Goal: Check status: Check status

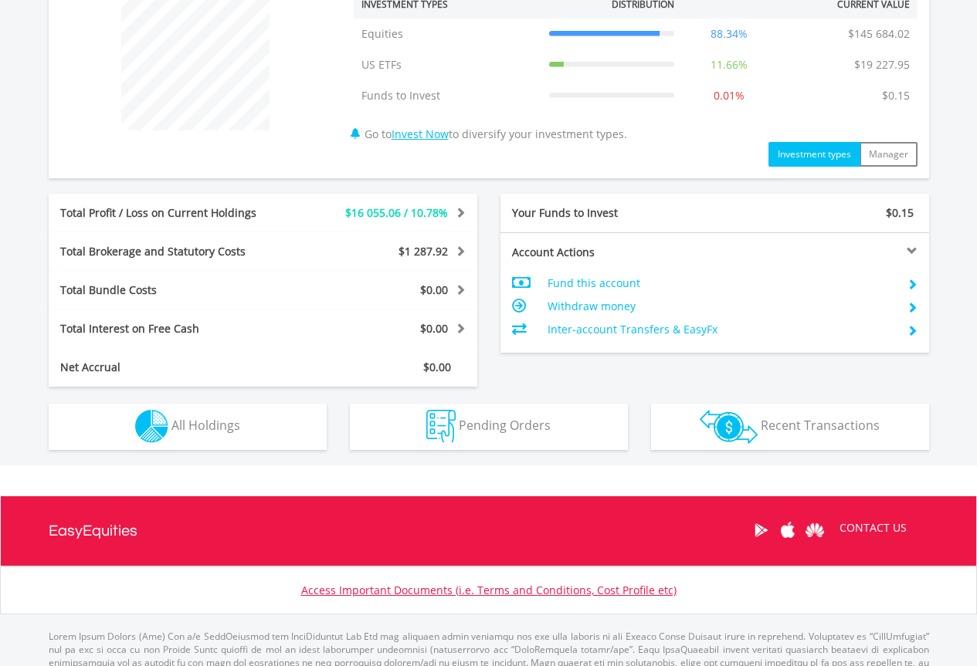
scroll to position [671, 0]
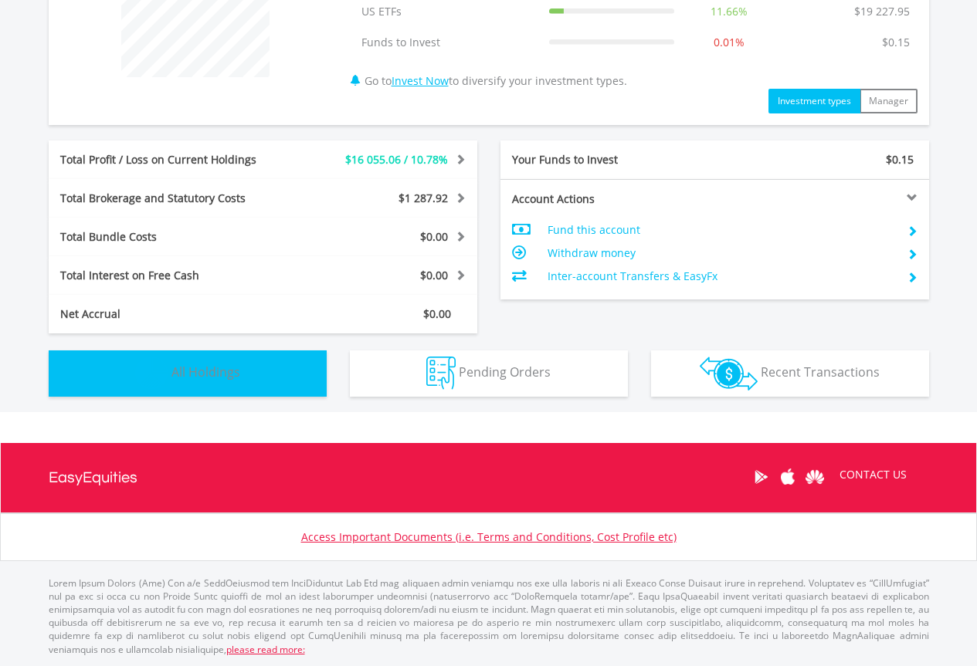
click at [219, 378] on span "All Holdings" at bounding box center [205, 372] width 69 height 17
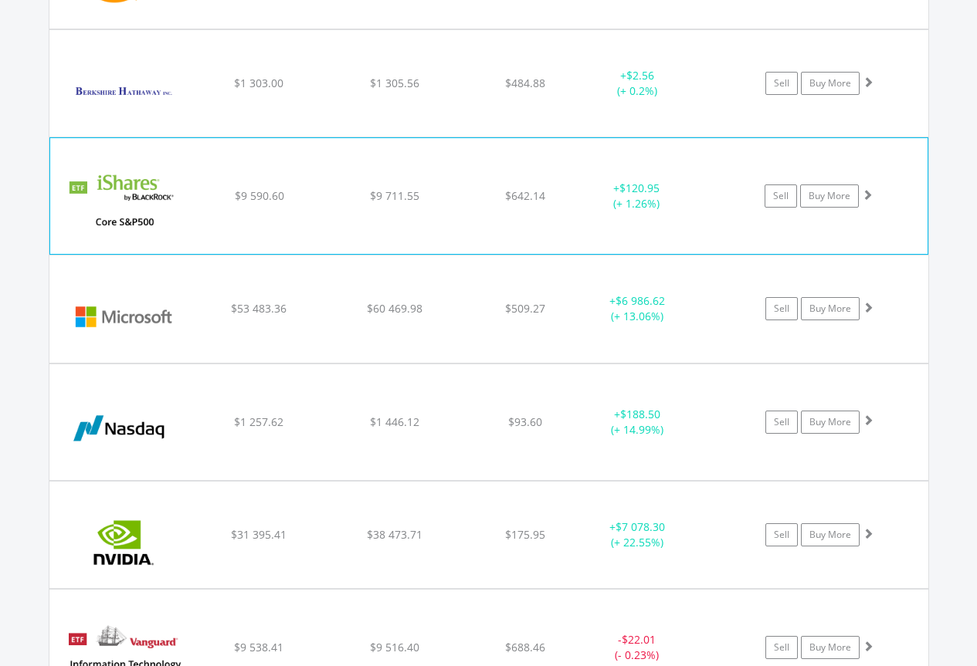
scroll to position [1192, 0]
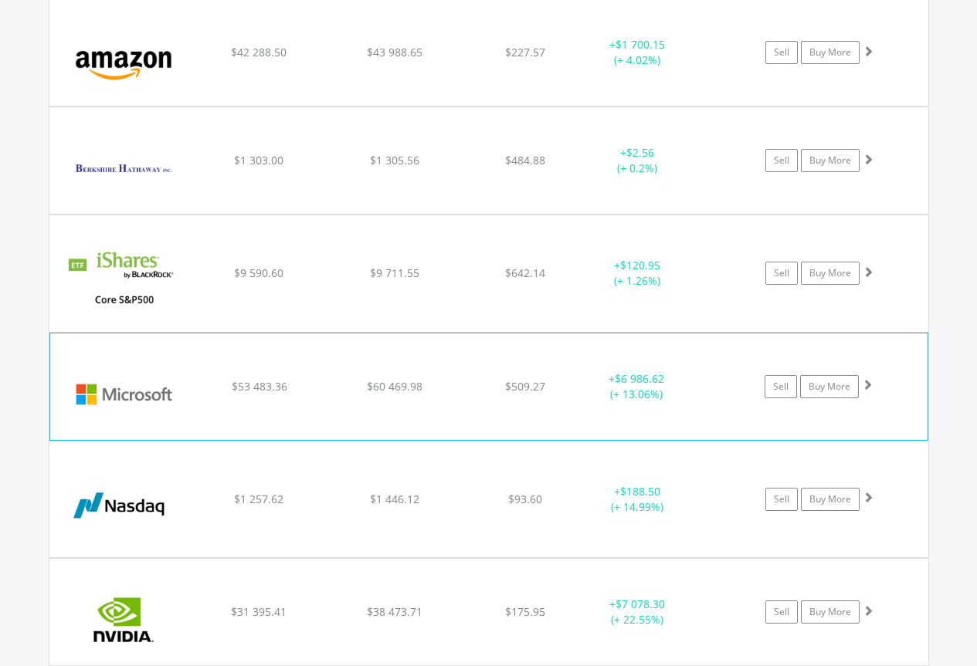
click at [142, 389] on img at bounding box center [124, 394] width 133 height 83
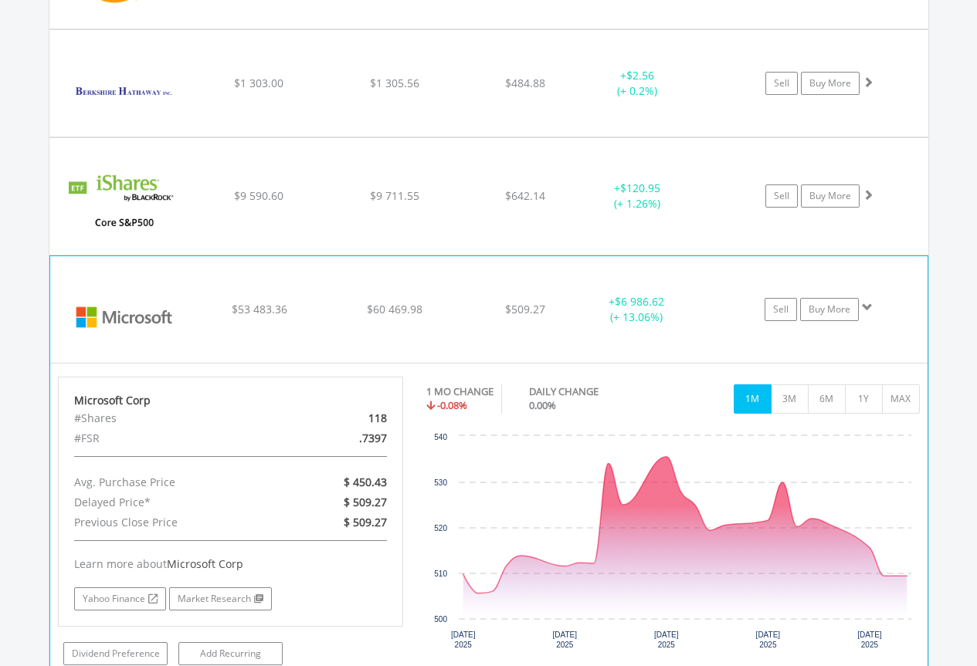
scroll to position [1346, 0]
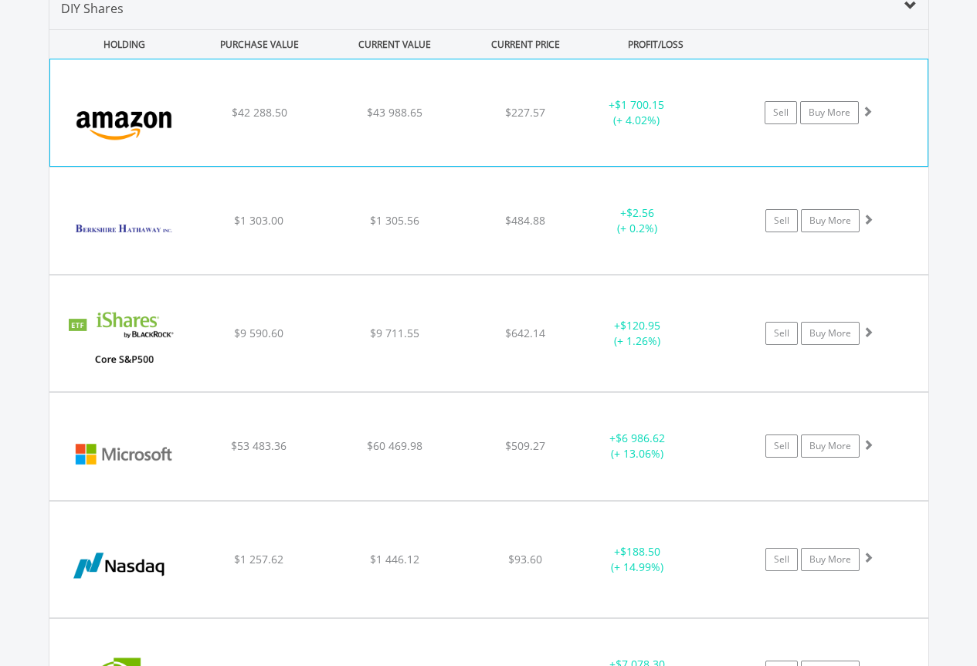
scroll to position [1209, 0]
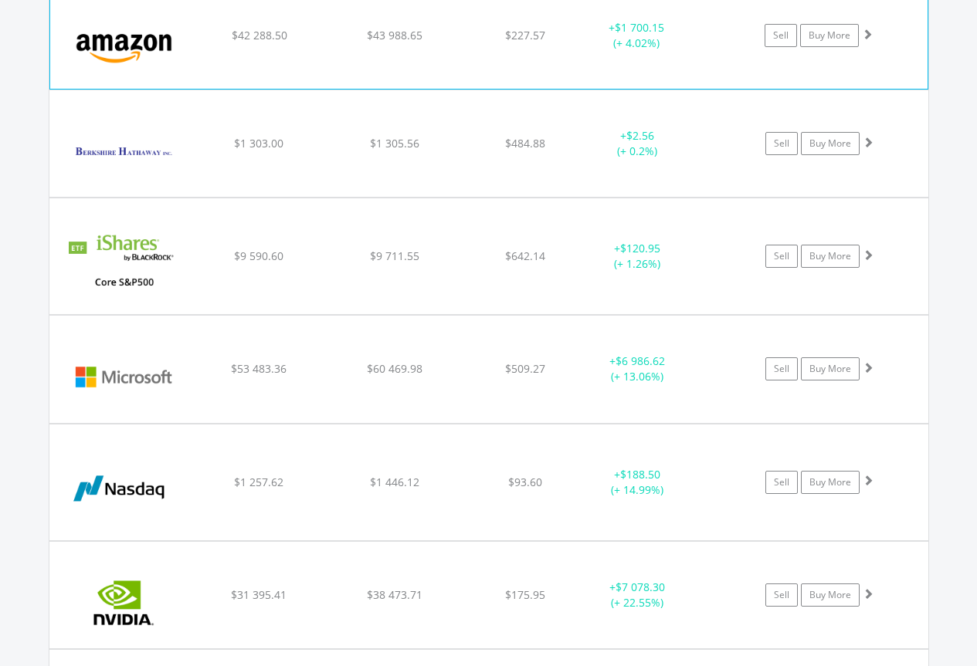
click at [156, 40] on img at bounding box center [124, 43] width 133 height 83
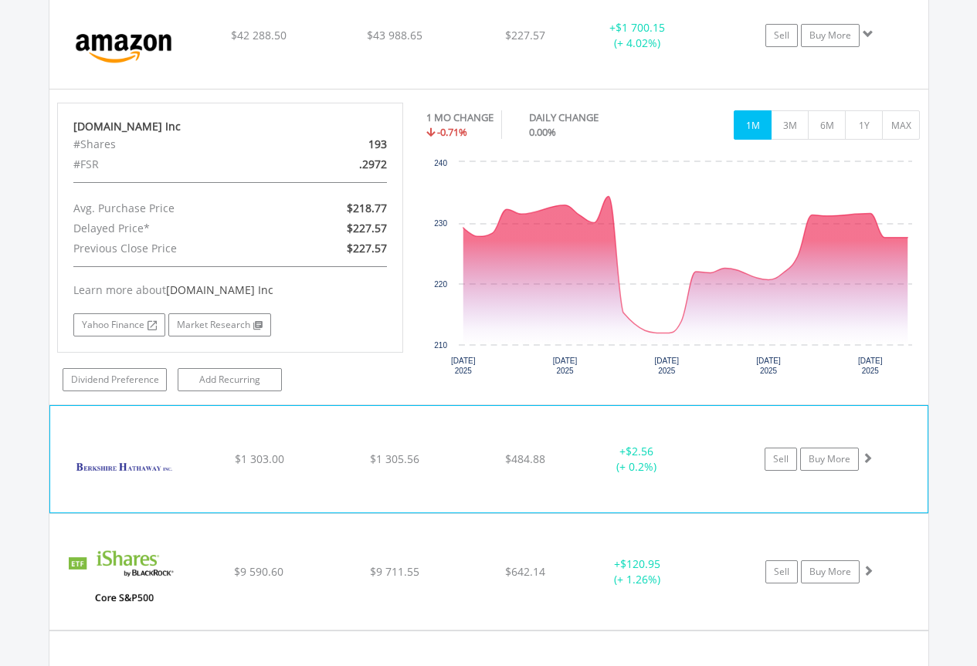
click at [202, 43] on div "$1 303.00" at bounding box center [259, 35] width 132 height 15
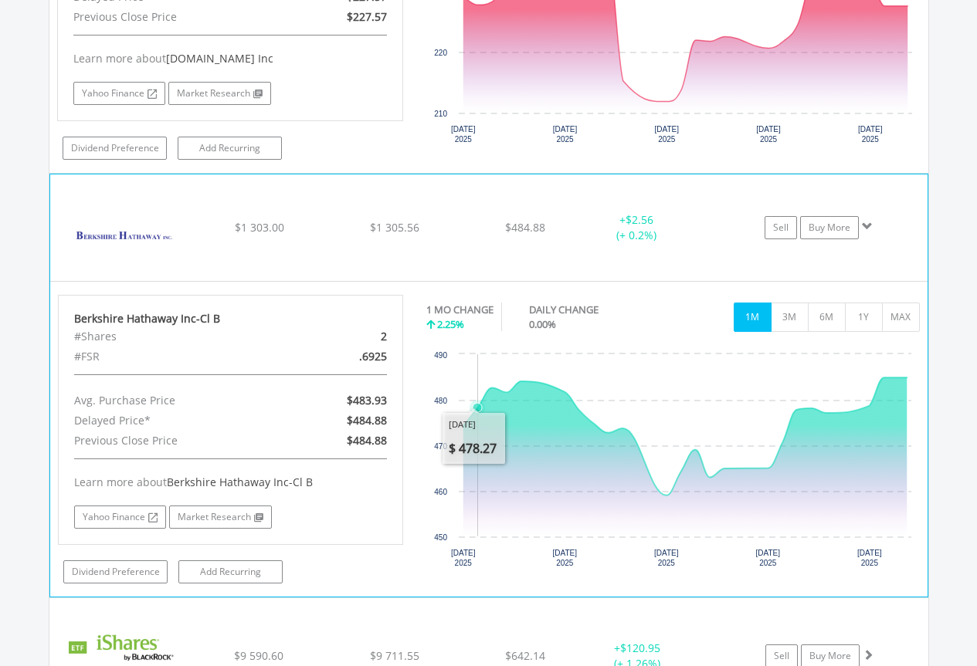
scroll to position [1672, 0]
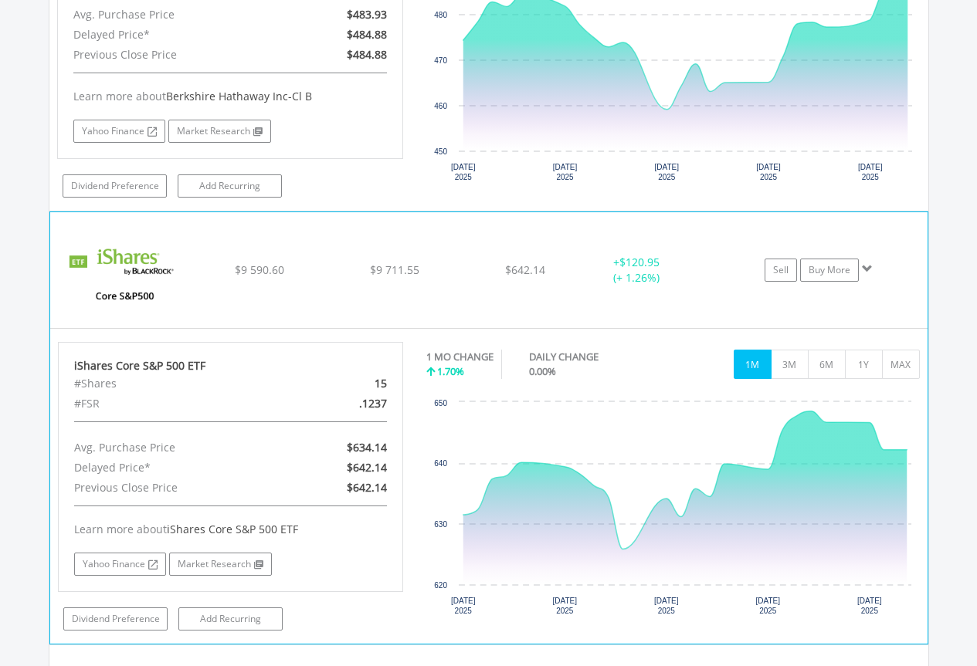
scroll to position [2058, 0]
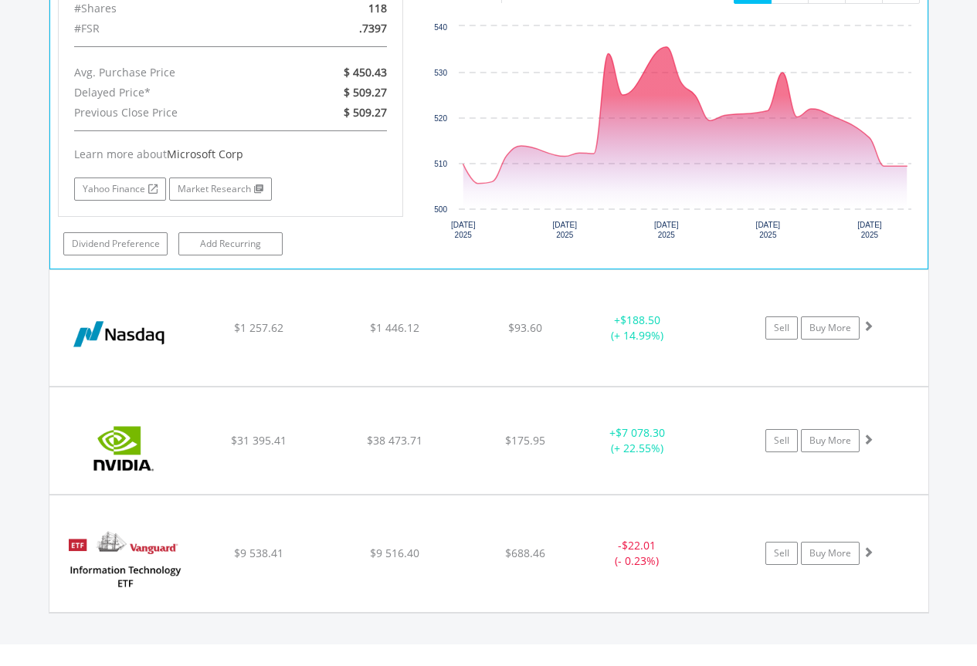
scroll to position [2704, 0]
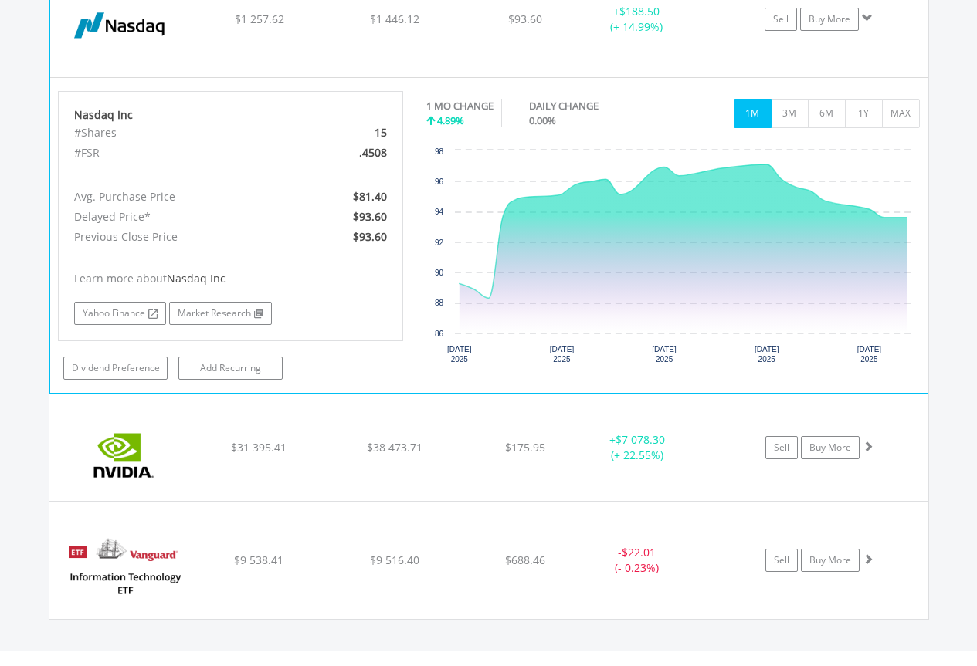
scroll to position [3013, 0]
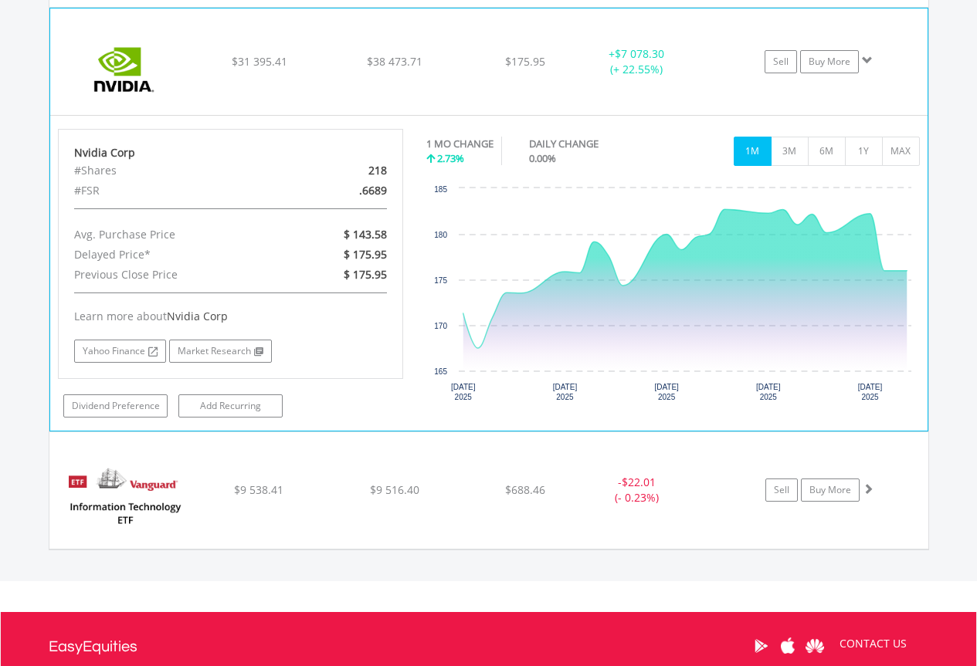
scroll to position [3399, 0]
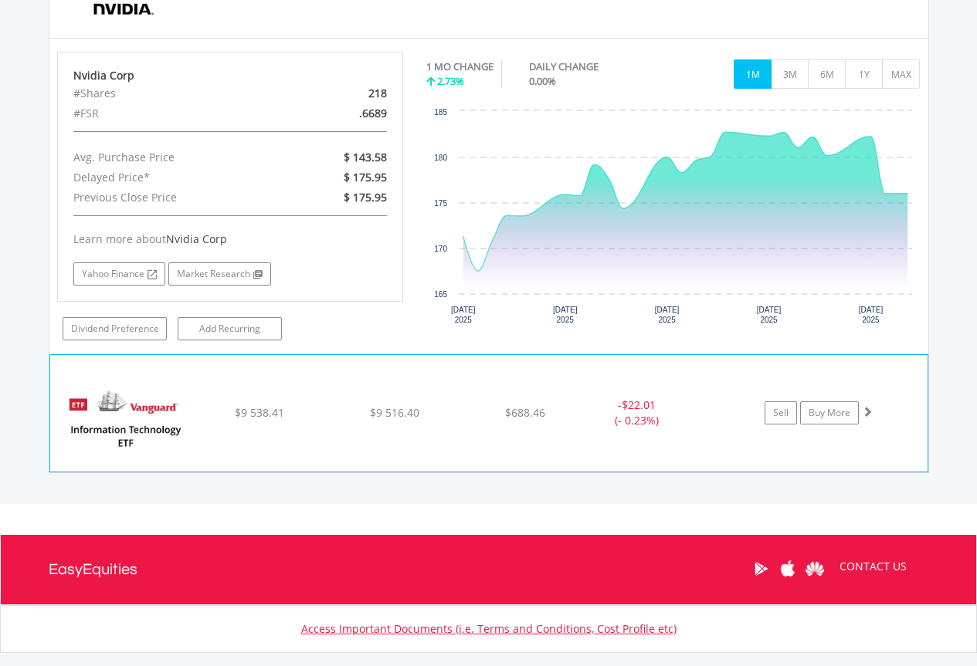
click at [165, 413] on img at bounding box center [124, 421] width 133 height 93
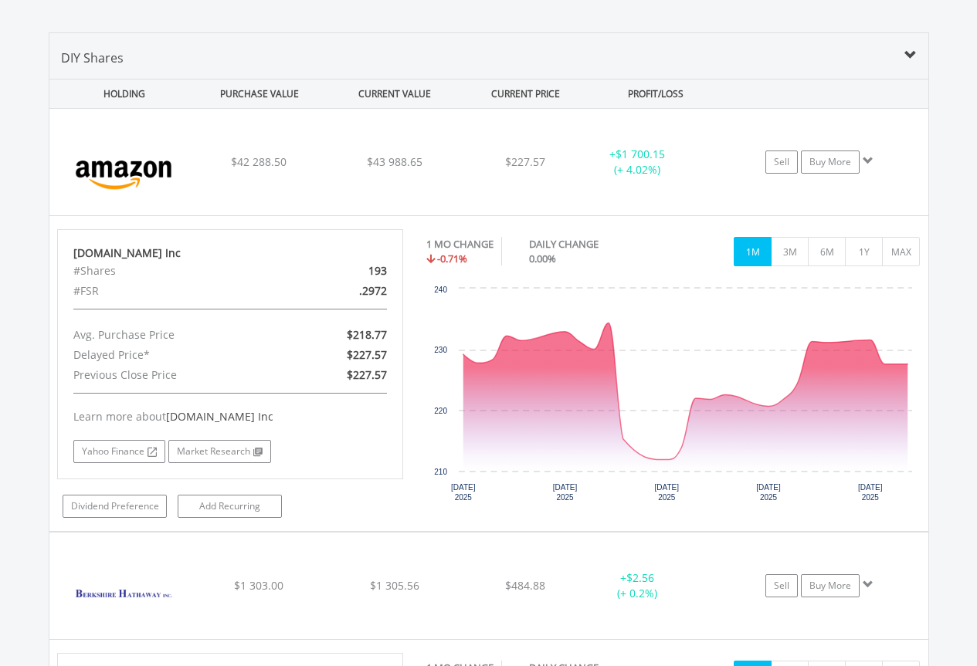
scroll to position [1005, 0]
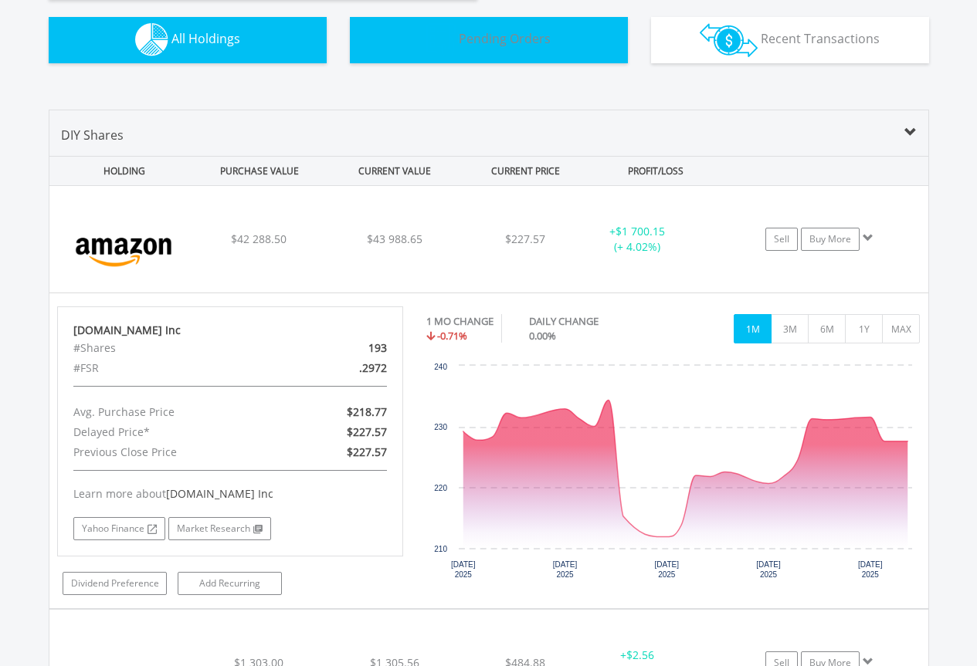
click at [513, 39] on span "Pending Orders" at bounding box center [505, 38] width 92 height 17
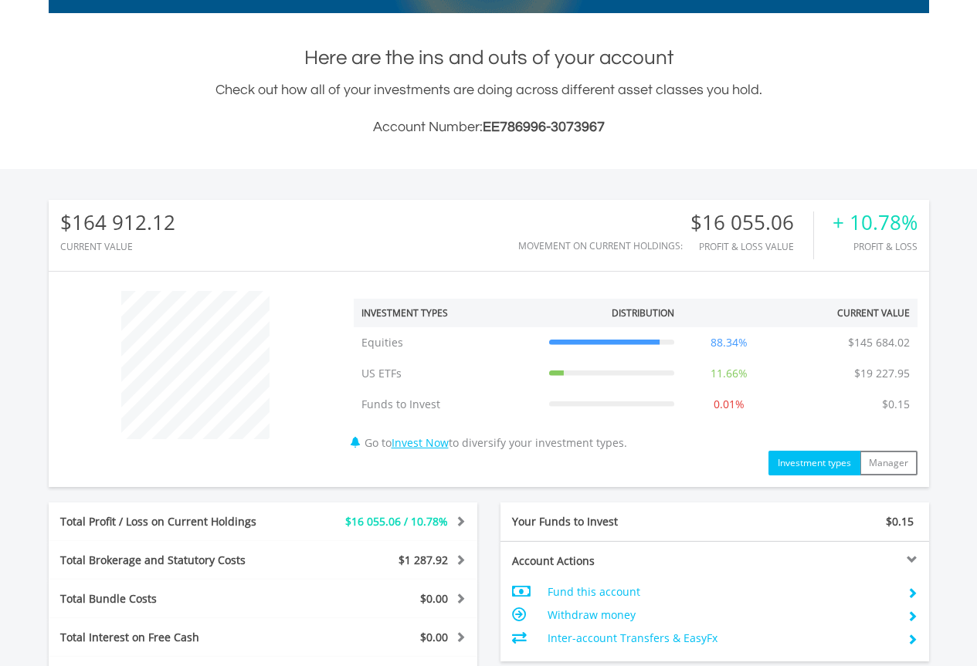
scroll to position [0, 0]
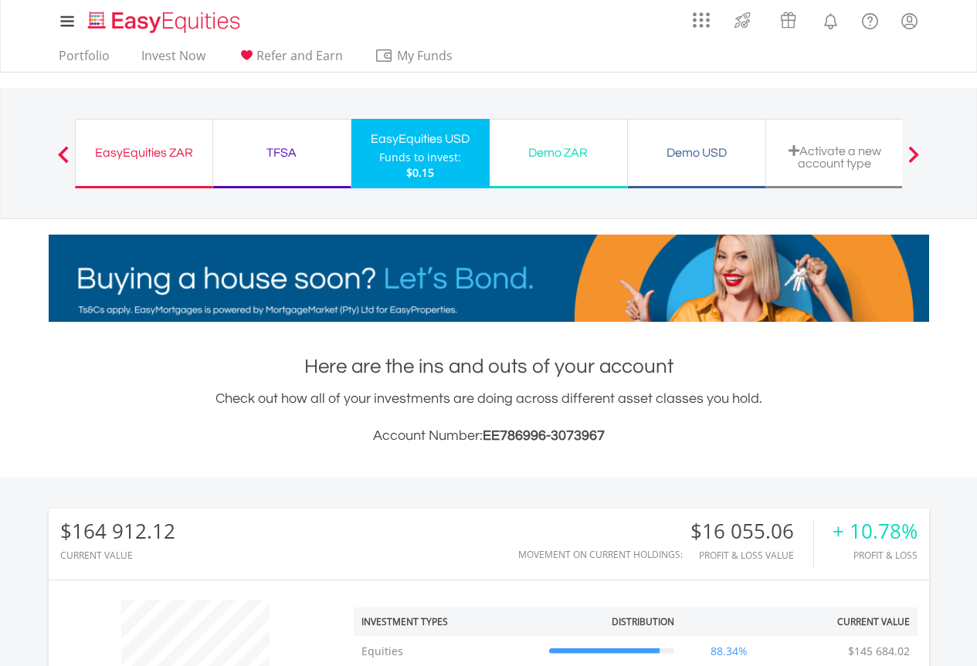
click at [287, 154] on div "TFSA" at bounding box center [281, 153] width 119 height 22
